Goal: Navigation & Orientation: Find specific page/section

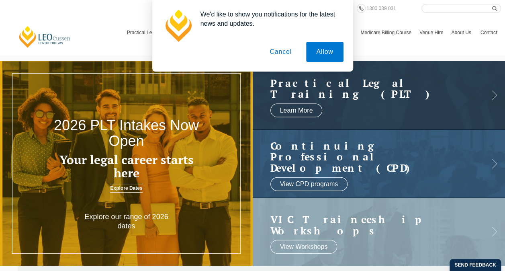
click at [288, 53] on button "Cancel" at bounding box center [280, 52] width 42 height 20
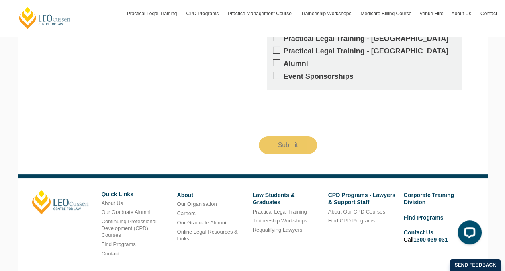
scroll to position [1483, 0]
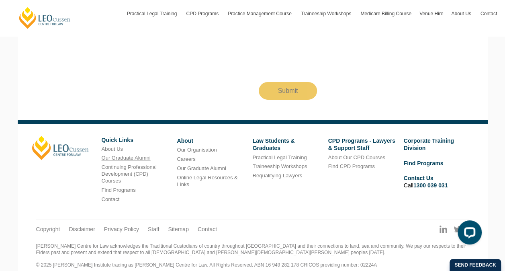
click at [136, 155] on link "Our Graduate Alumni" at bounding box center [126, 158] width 49 height 6
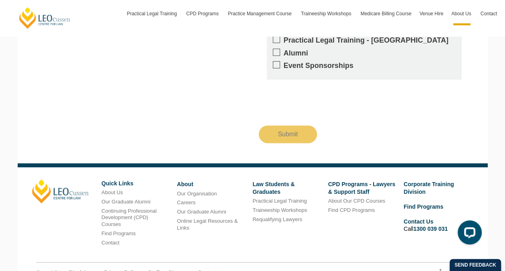
scroll to position [1618, 0]
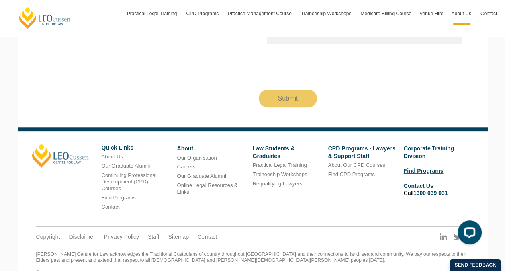
click at [428, 168] on link "Find Programs" at bounding box center [424, 171] width 40 height 6
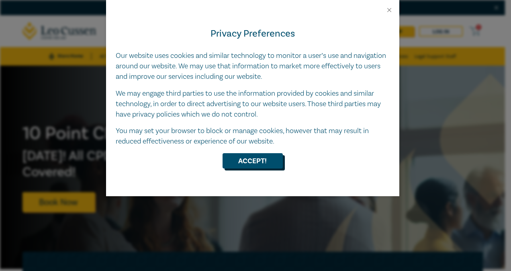
click at [260, 161] on button "Accept!" at bounding box center [253, 160] width 60 height 15
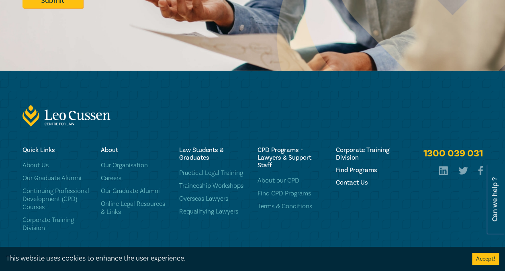
scroll to position [1339, 0]
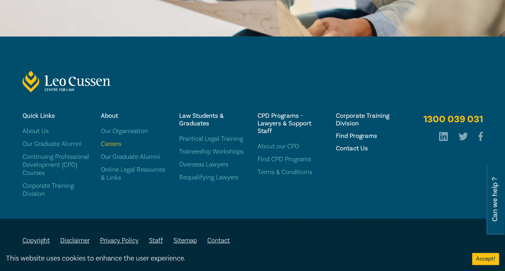
click at [129, 144] on link "Careers" at bounding box center [135, 144] width 69 height 8
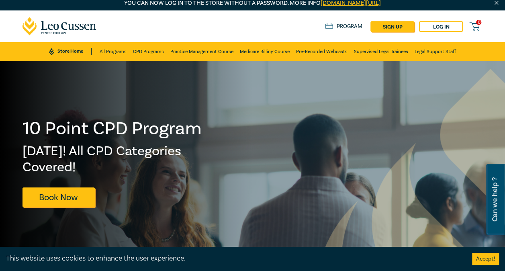
scroll to position [0, 0]
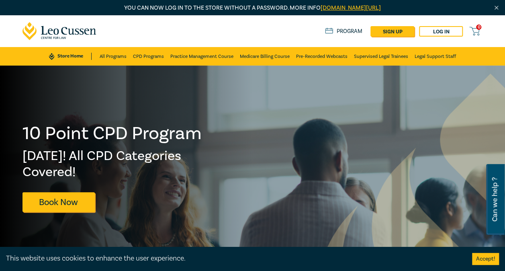
click at [51, 151] on h2 "Fri 5 Dec! All CPD Categories Covered!" at bounding box center [112, 164] width 180 height 32
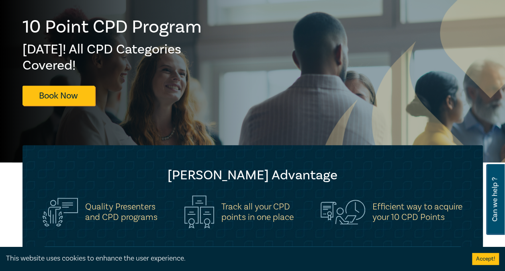
scroll to position [161, 0]
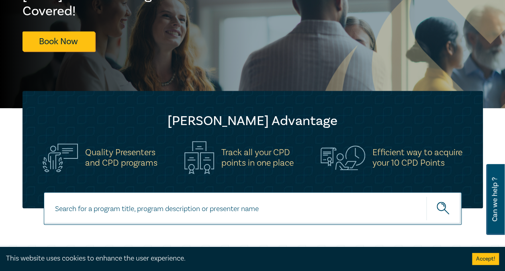
click at [248, 160] on h5 "Track all your CPD points in one place" at bounding box center [257, 157] width 72 height 21
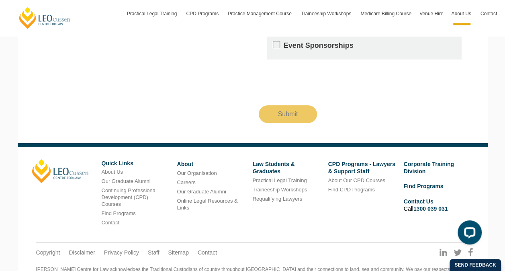
scroll to position [1338, 0]
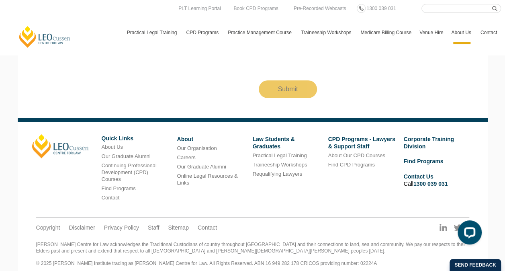
click at [60, 37] on link "[PERSON_NAME] Centre for Law" at bounding box center [44, 36] width 53 height 23
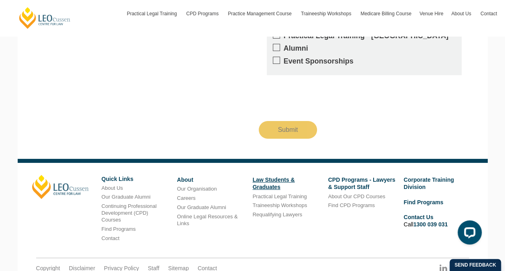
scroll to position [1483, 0]
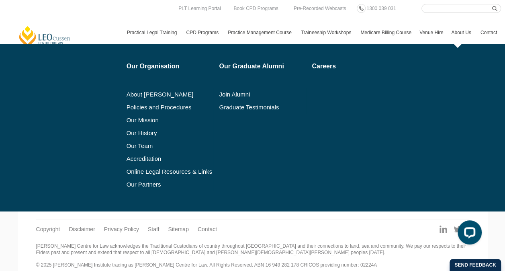
click at [460, 32] on link "About Us" at bounding box center [461, 32] width 29 height 23
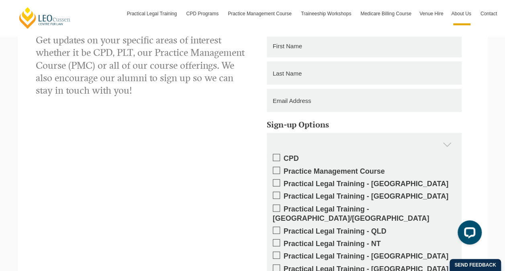
scroll to position [950, 0]
